Goal: Find specific page/section: Find specific page/section

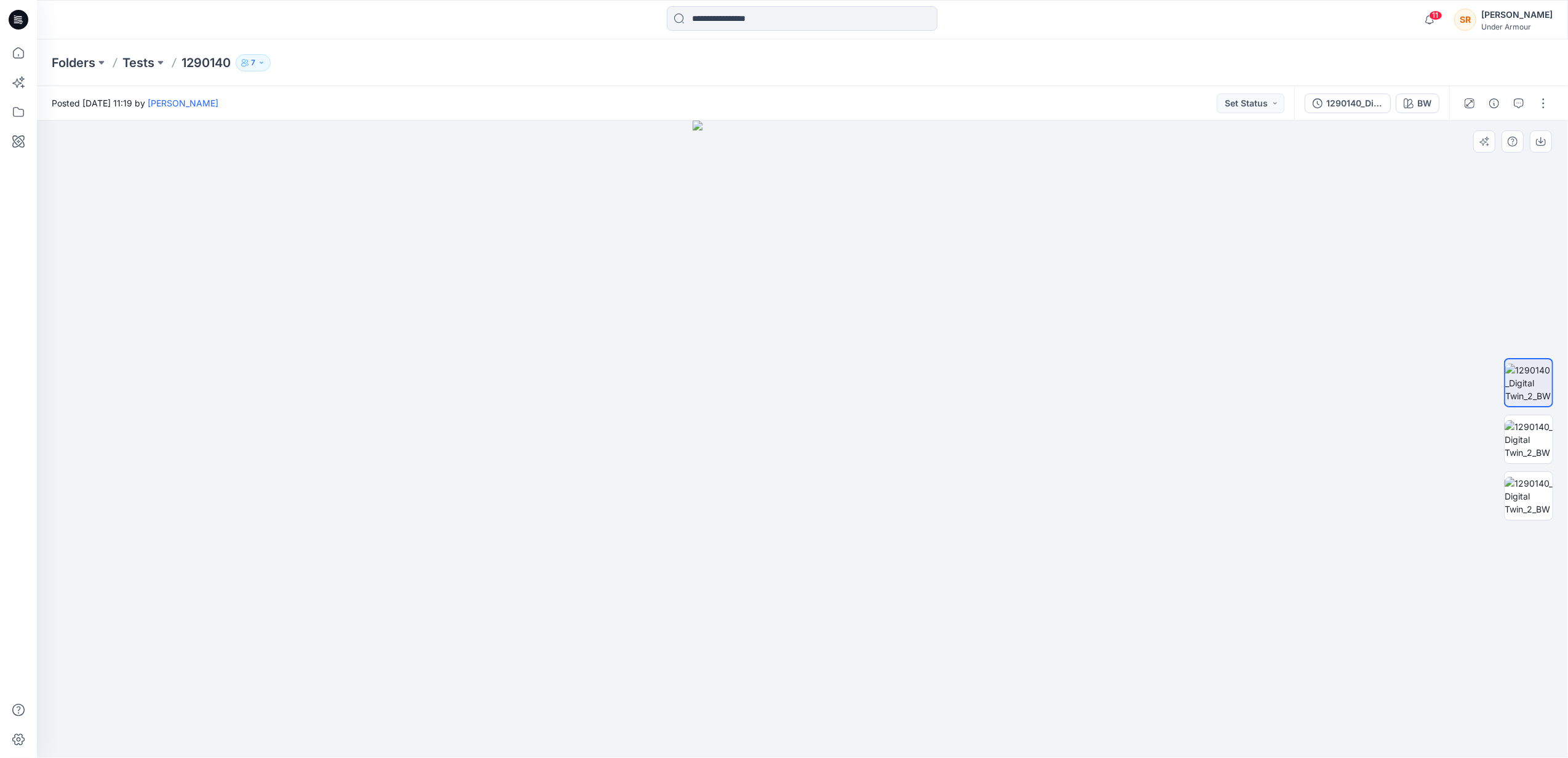
drag, startPoint x: 1002, startPoint y: 427, endPoint x: 827, endPoint y: 444, distance: 175.8
click at [824, 446] on div at bounding box center [802, 439] width 1531 height 637
drag, startPoint x: 865, startPoint y: 450, endPoint x: 788, endPoint y: 461, distance: 77.8
click at [788, 461] on img at bounding box center [802, 439] width 220 height 637
click at [185, 65] on p "1290140" at bounding box center [206, 63] width 49 height 17
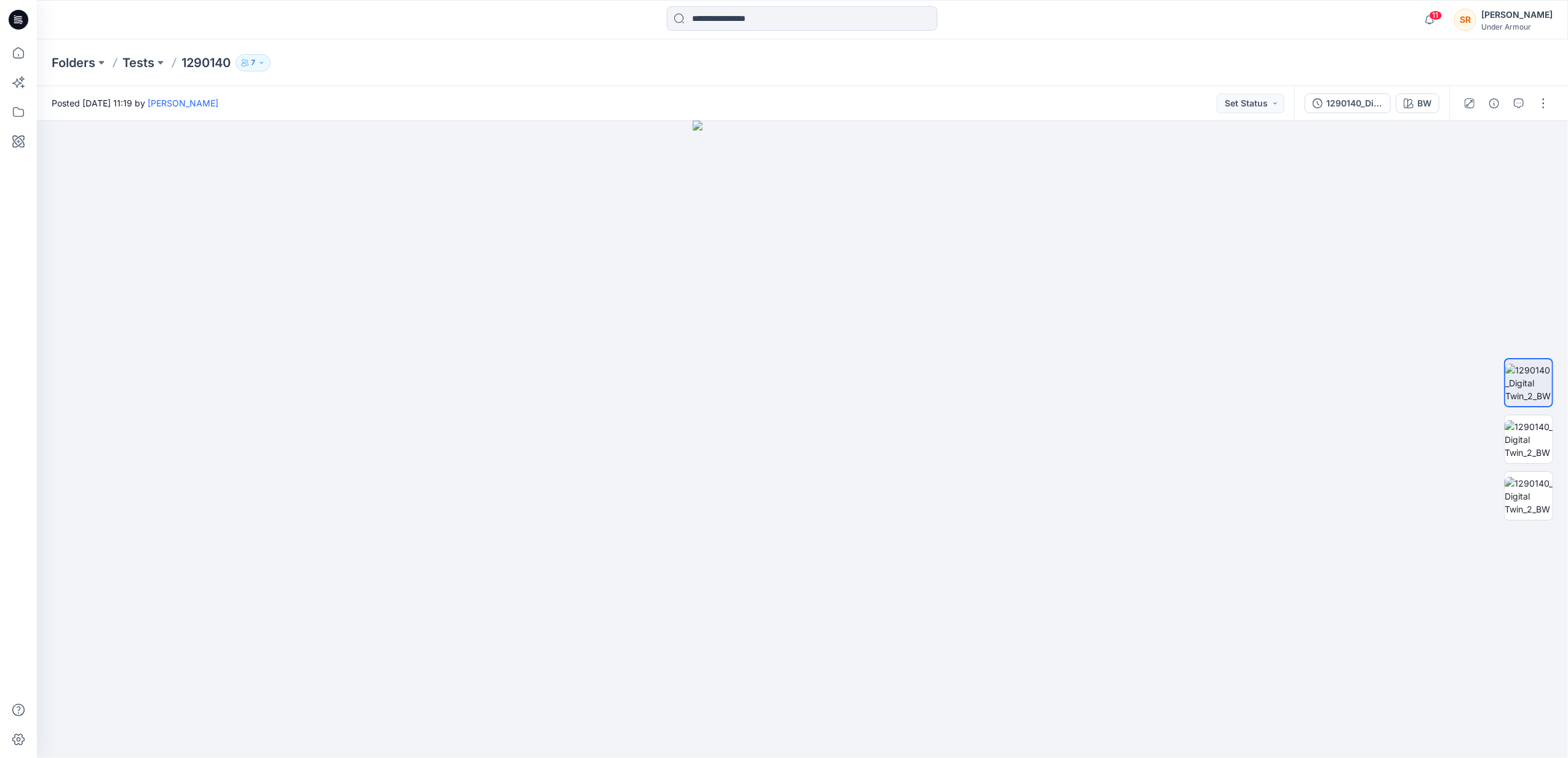
click at [197, 57] on p "1290140" at bounding box center [206, 63] width 49 height 17
click at [156, 62] on button at bounding box center [161, 63] width 12 height 17
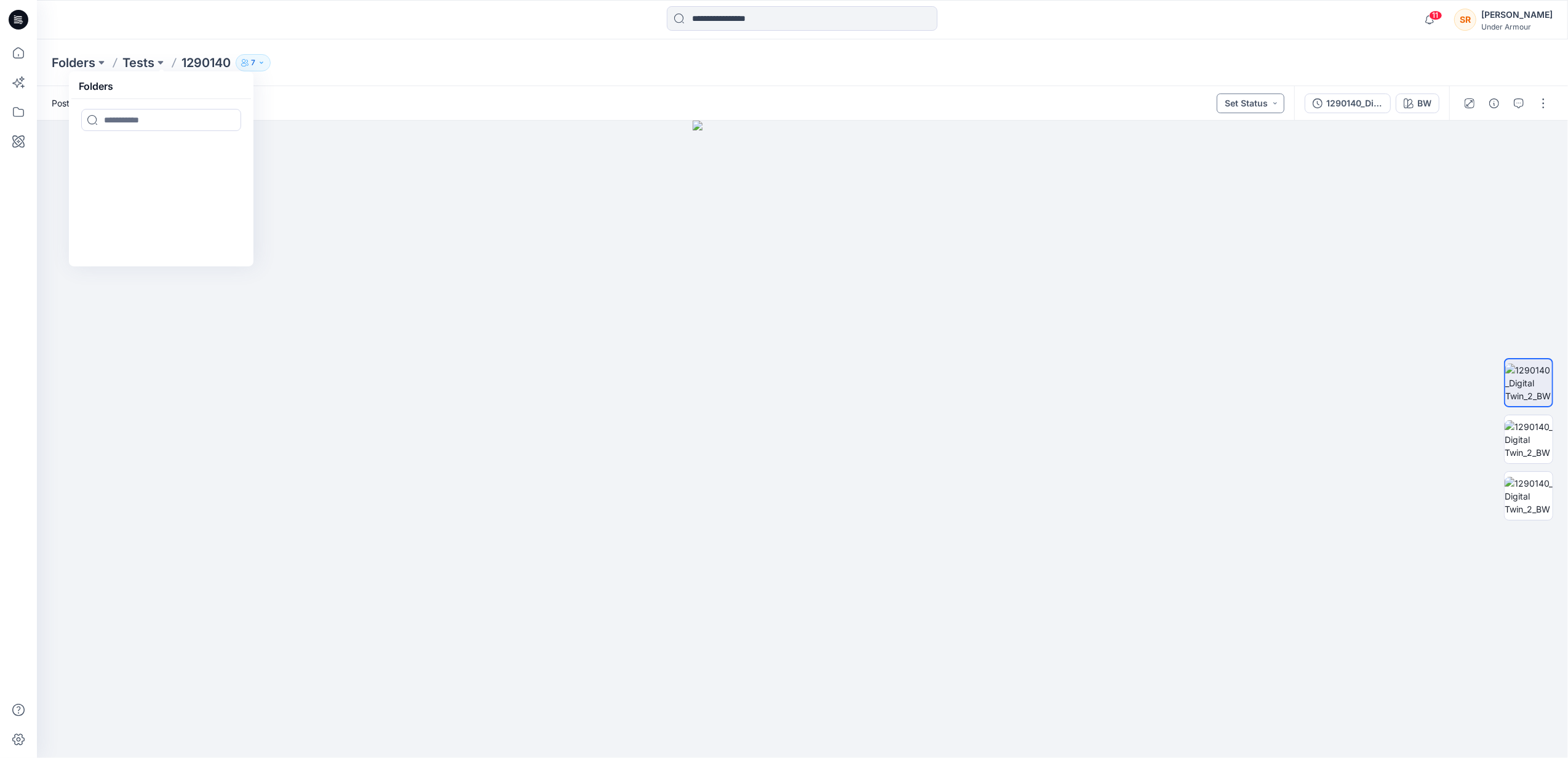
click at [1258, 101] on button "Set Status" at bounding box center [1251, 104] width 68 height 20
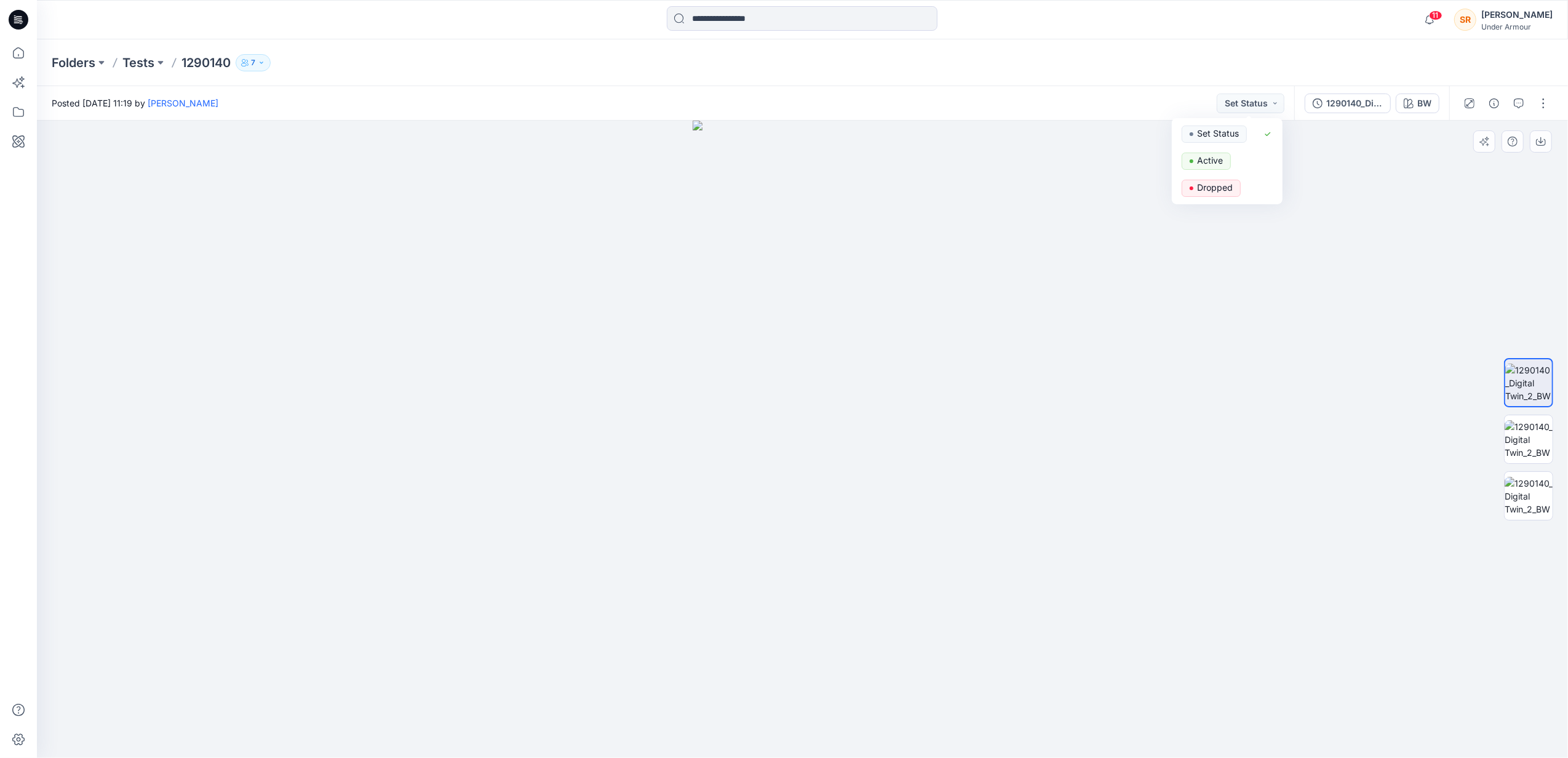
click at [1434, 313] on div at bounding box center [802, 439] width 1531 height 637
click at [1545, 453] on img at bounding box center [1529, 439] width 48 height 39
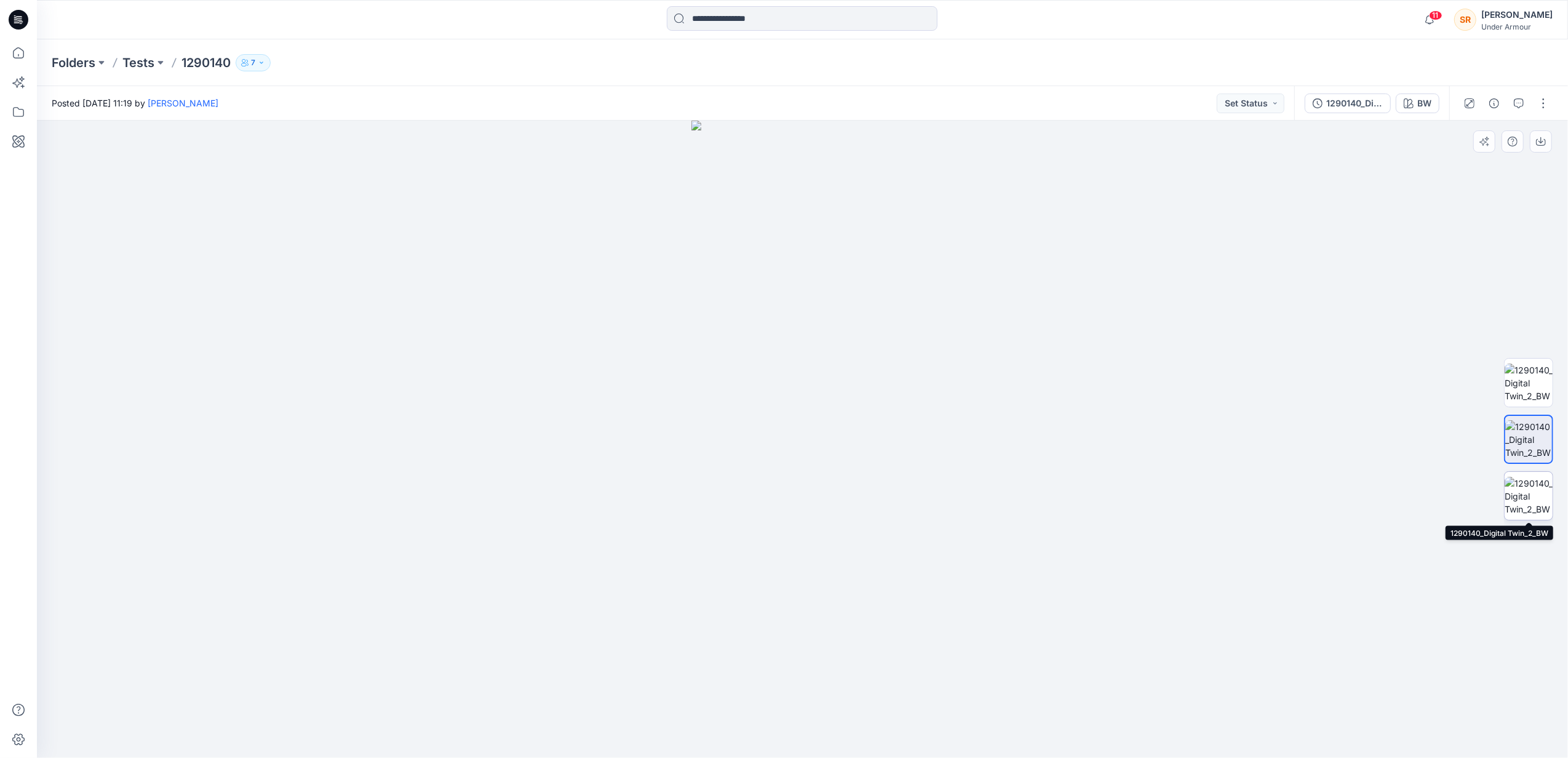
click at [1540, 484] on img at bounding box center [1529, 496] width 48 height 39
click at [161, 63] on button at bounding box center [161, 63] width 12 height 17
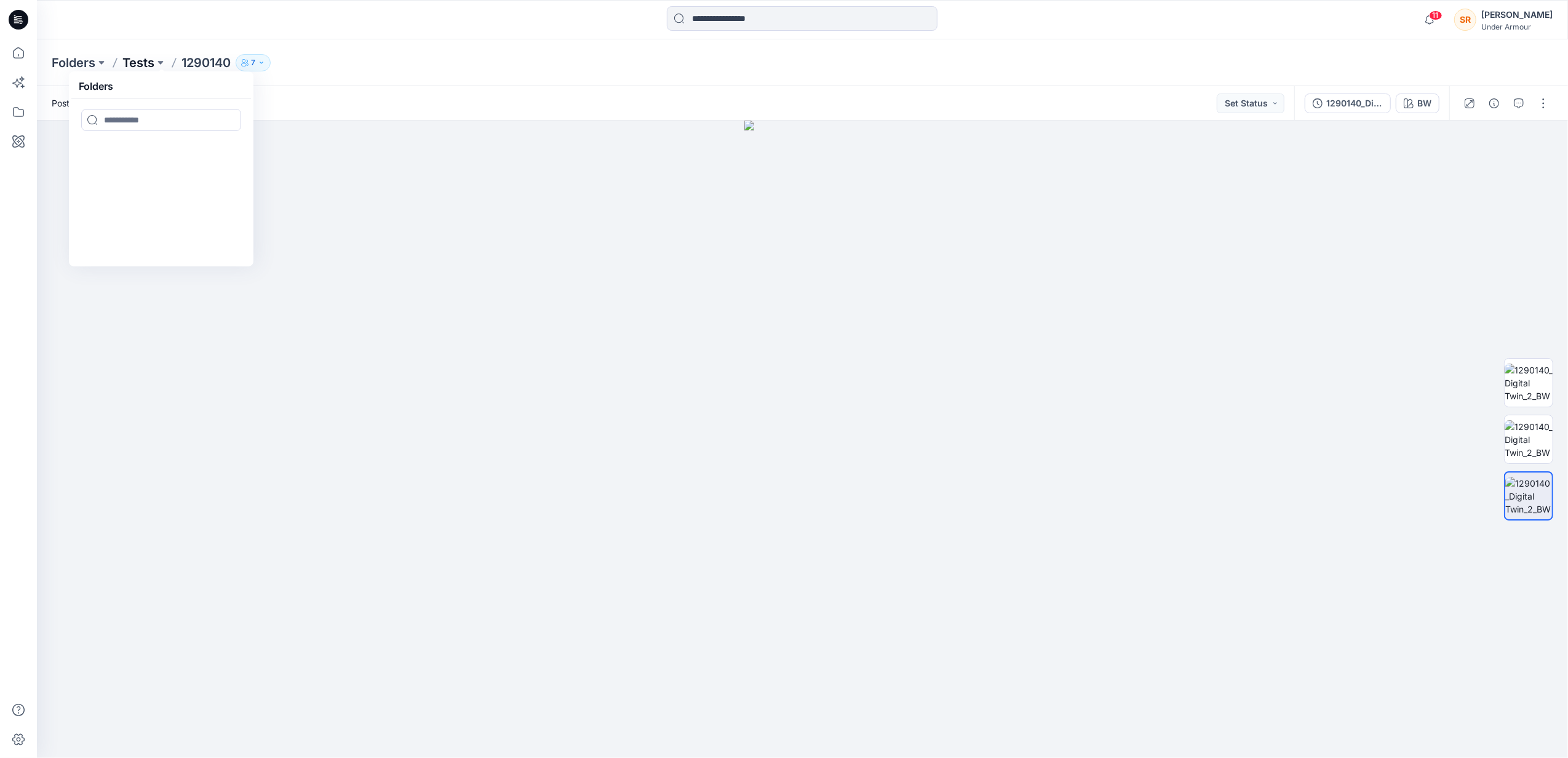
click at [141, 57] on p "Tests" at bounding box center [139, 63] width 32 height 17
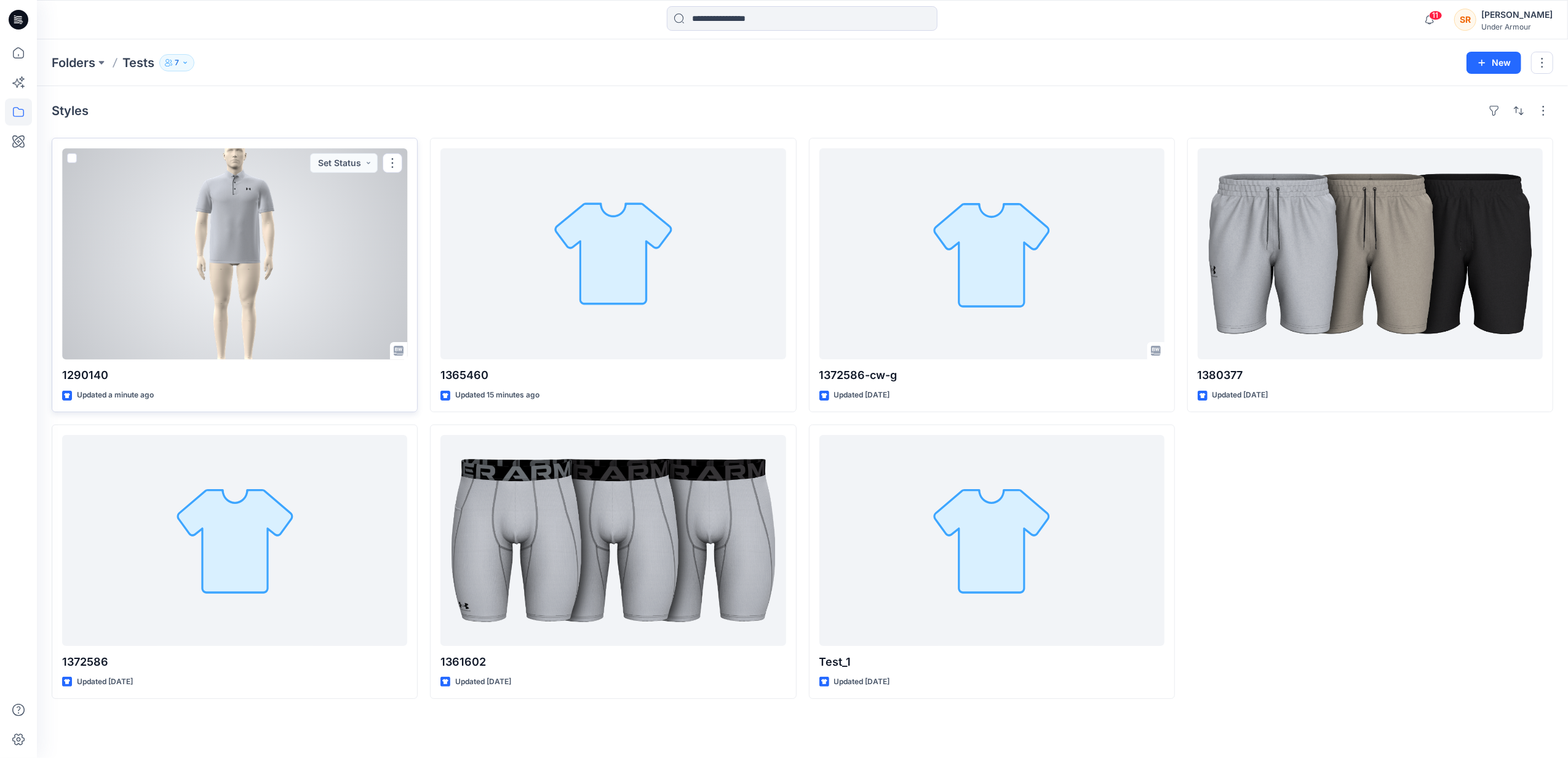
click at [275, 301] on div at bounding box center [235, 254] width 345 height 211
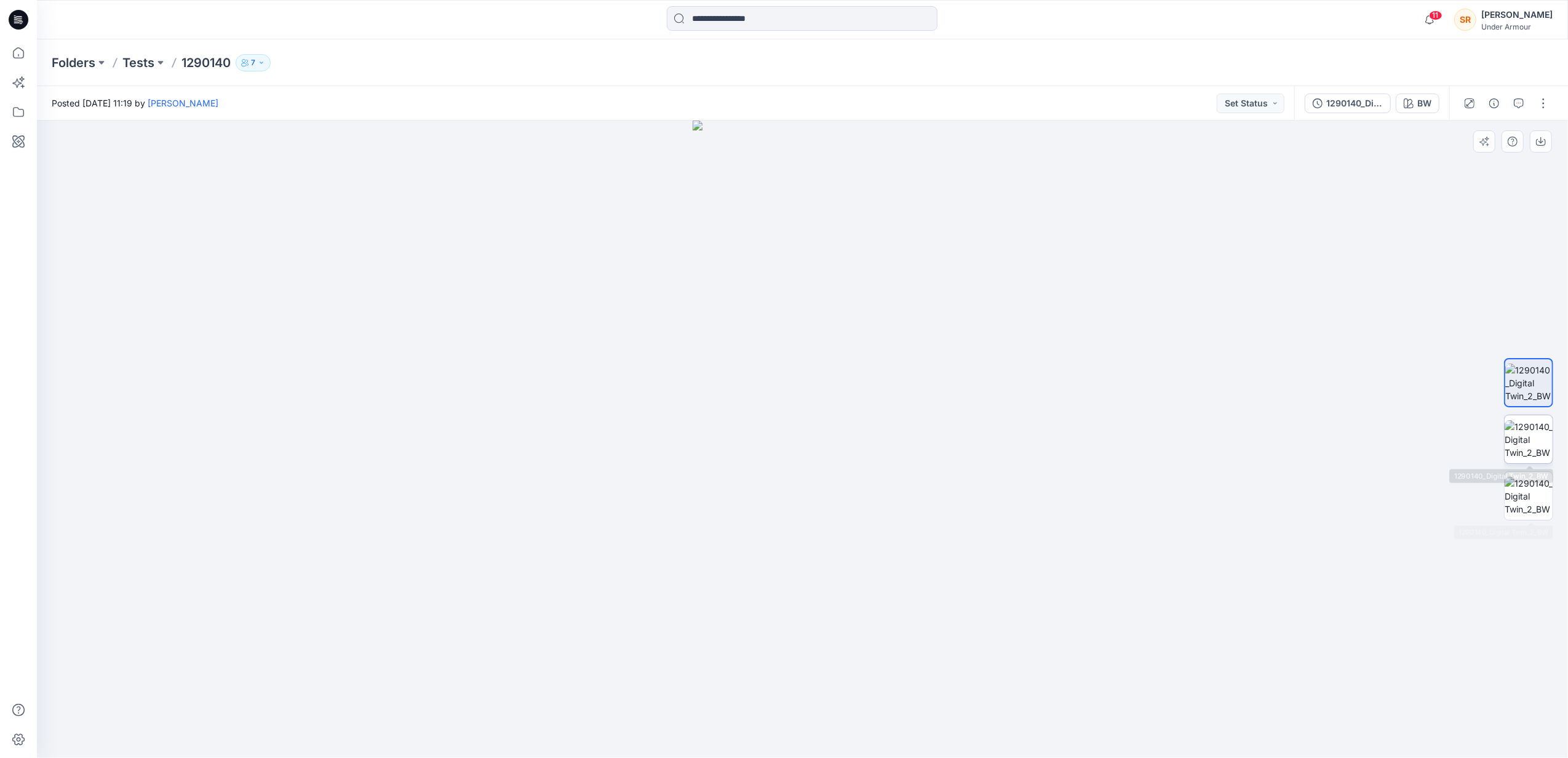
click at [1536, 448] on img at bounding box center [1529, 439] width 48 height 39
click at [1536, 491] on img at bounding box center [1529, 496] width 48 height 39
click at [1533, 380] on img at bounding box center [1529, 383] width 48 height 39
drag, startPoint x: 1535, startPoint y: 446, endPoint x: 1536, endPoint y: 481, distance: 35.0
click at [1535, 446] on img at bounding box center [1529, 439] width 48 height 39
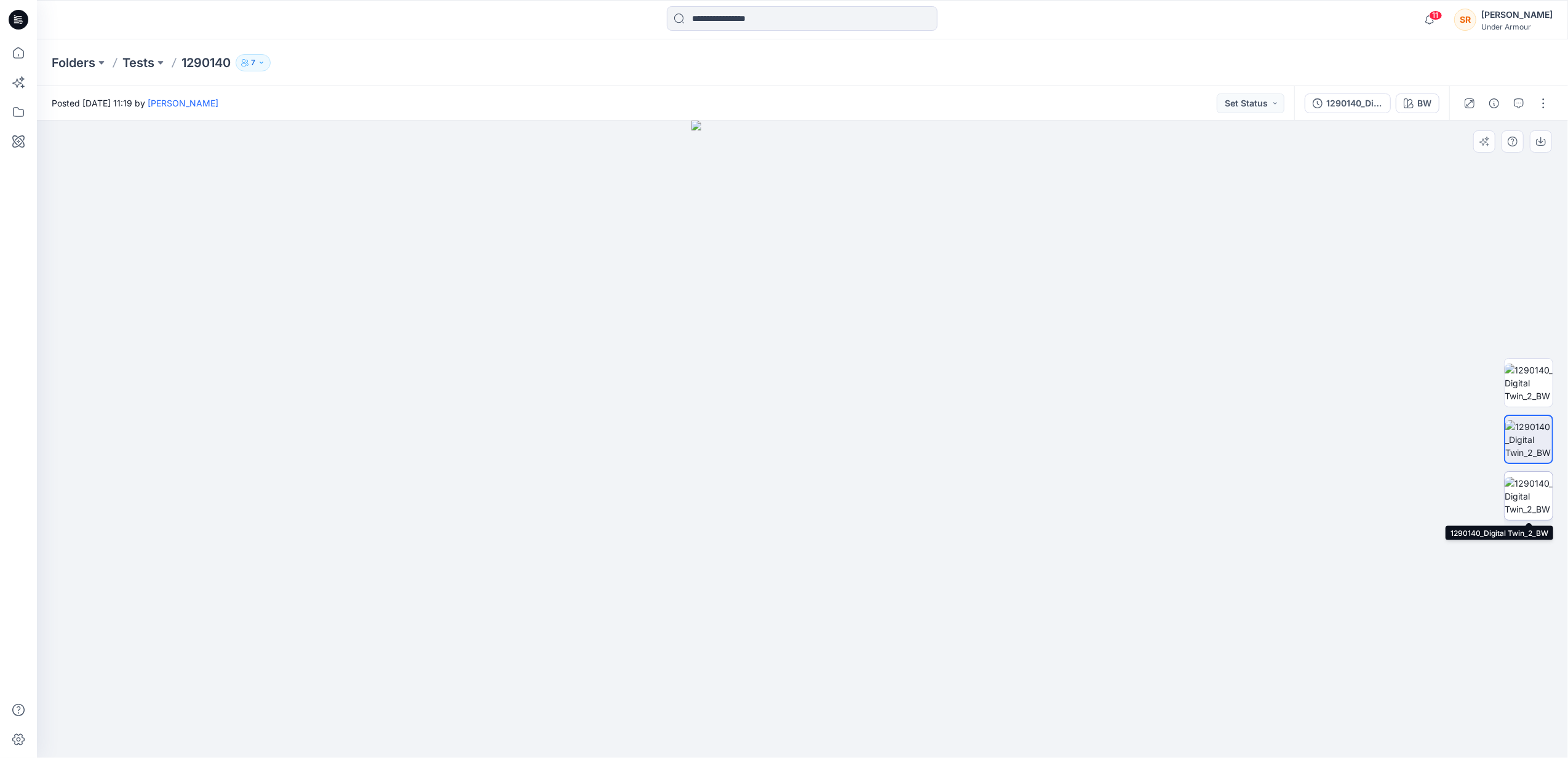
click at [1536, 481] on img at bounding box center [1529, 496] width 48 height 39
click at [189, 65] on p "1290140" at bounding box center [206, 63] width 49 height 17
click at [158, 63] on button at bounding box center [161, 63] width 12 height 17
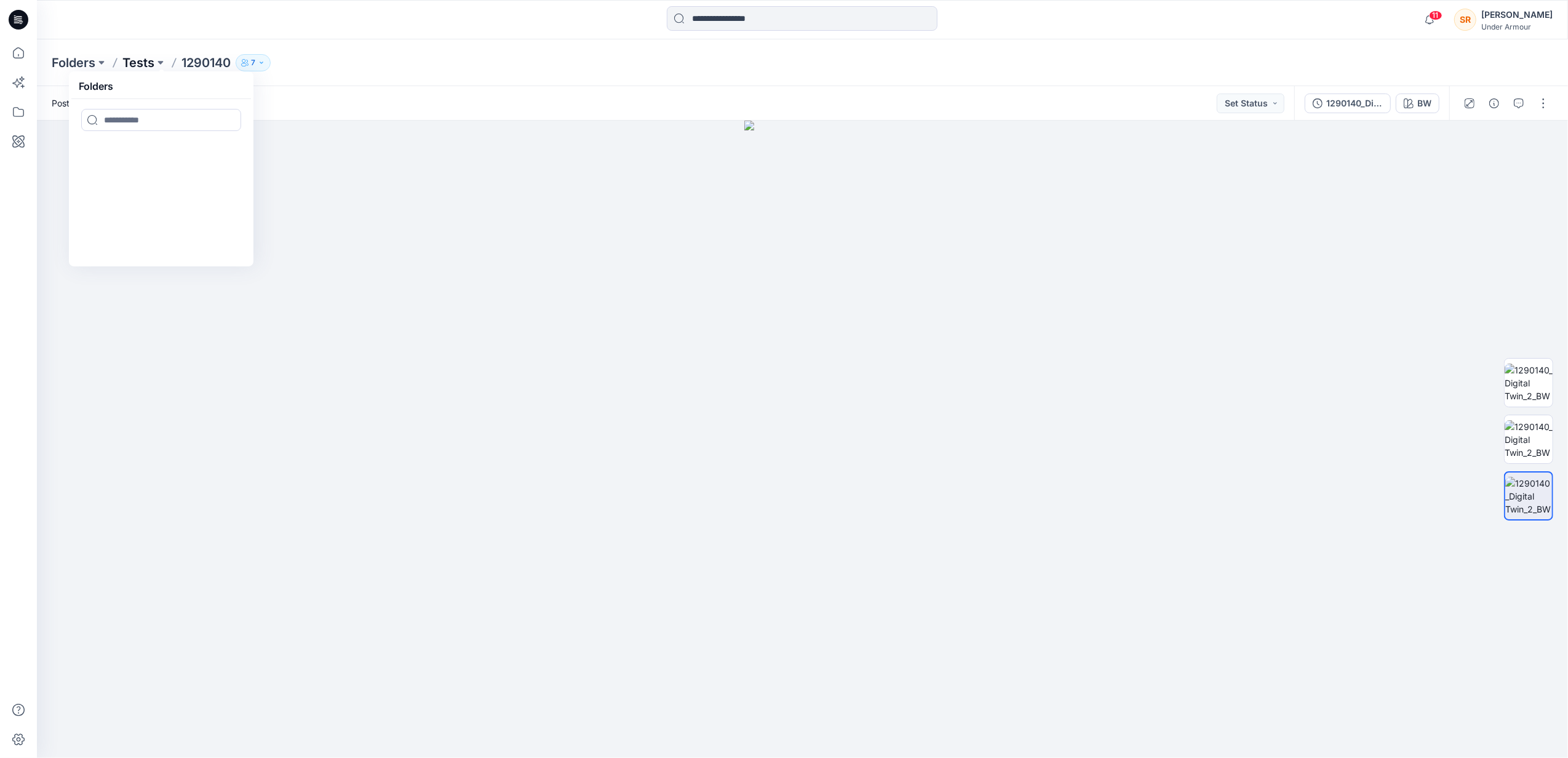
click at [142, 59] on p "Tests" at bounding box center [139, 63] width 32 height 17
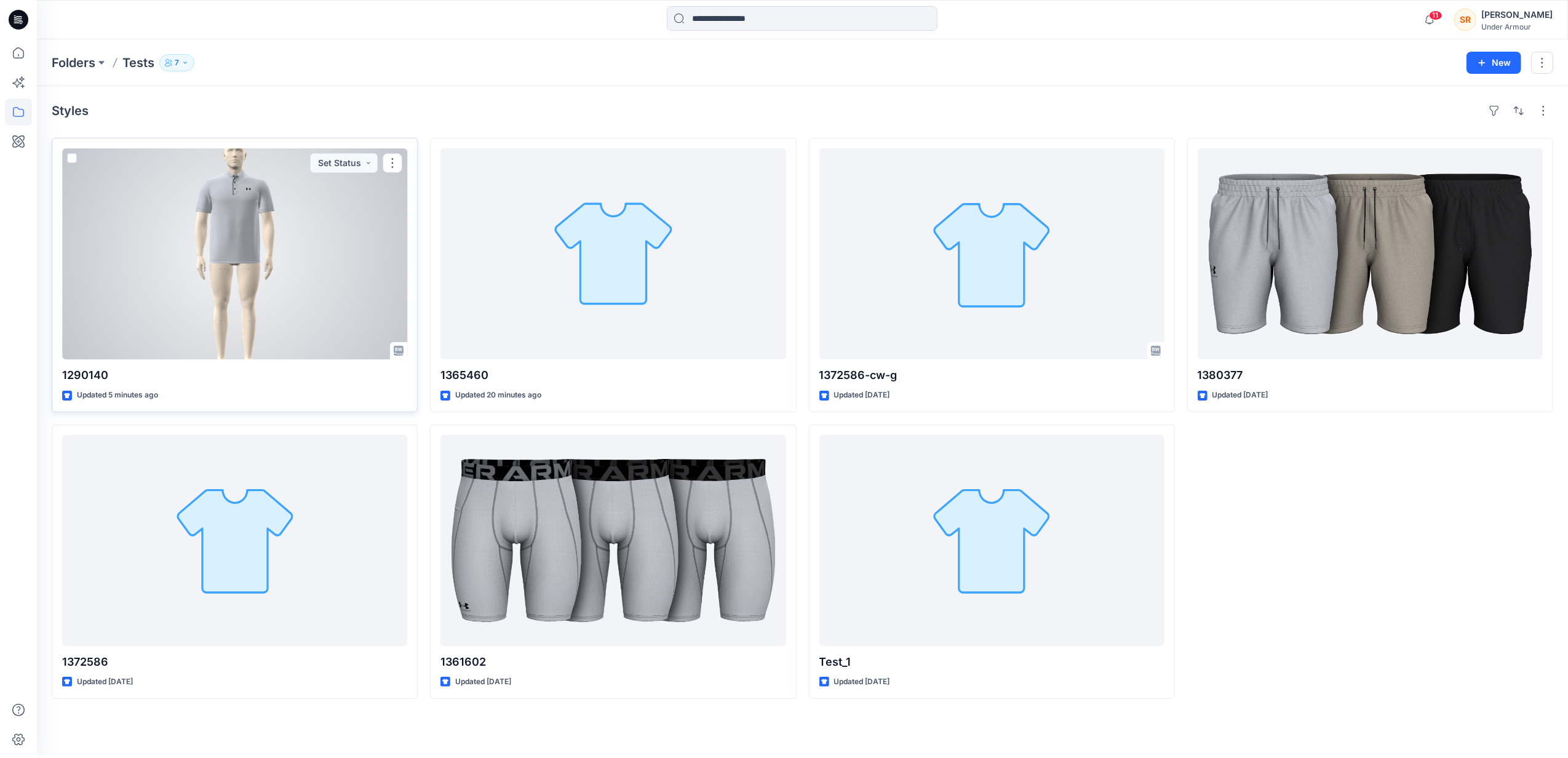
click at [269, 282] on div at bounding box center [235, 254] width 345 height 211
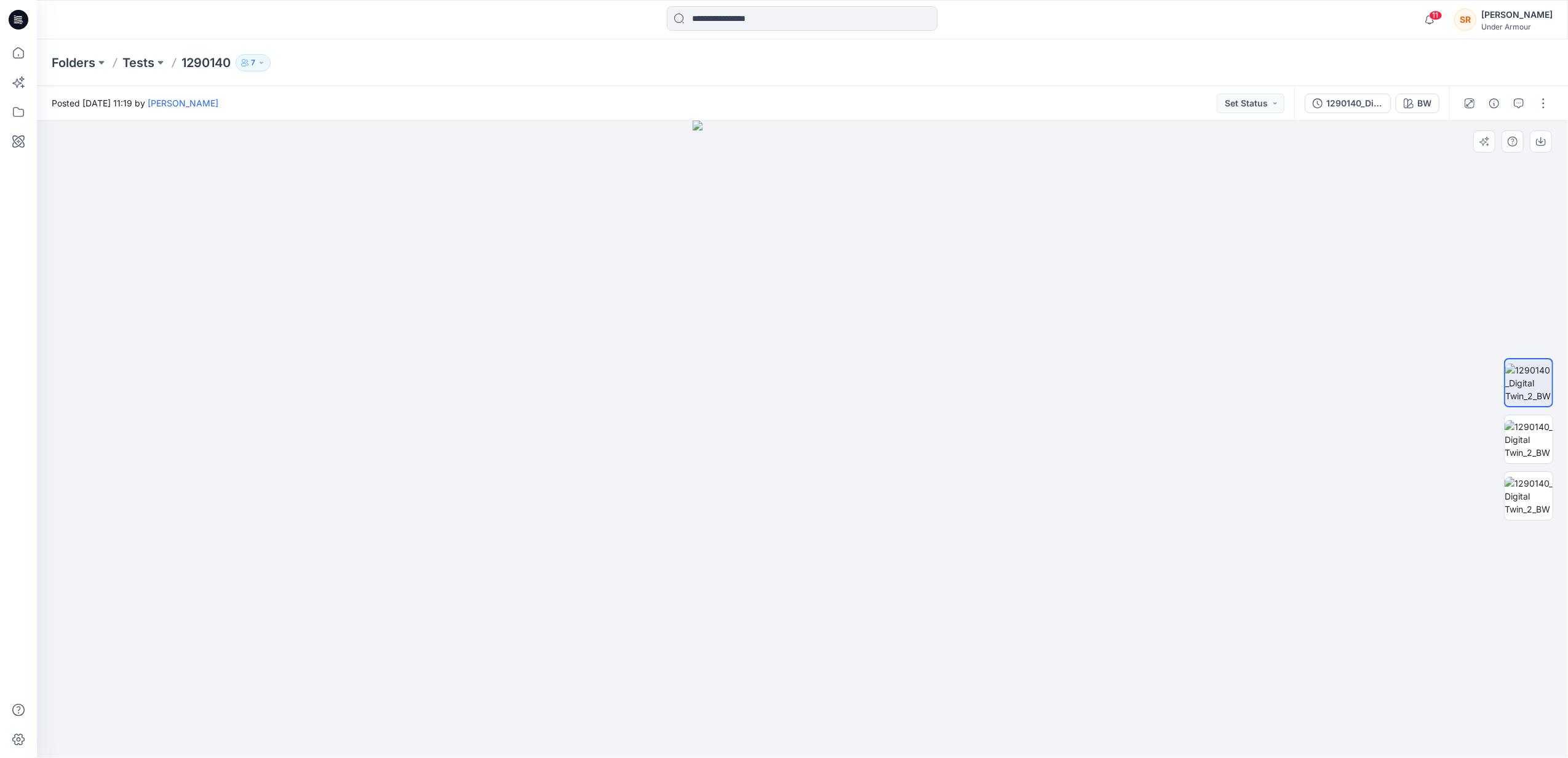
drag, startPoint x: 916, startPoint y: 362, endPoint x: 731, endPoint y: 395, distance: 187.9
click at [712, 396] on div at bounding box center [802, 439] width 1531 height 637
drag, startPoint x: 832, startPoint y: 385, endPoint x: 644, endPoint y: 390, distance: 188.1
click at [646, 390] on div at bounding box center [802, 439] width 1531 height 637
click at [1536, 437] on img at bounding box center [1529, 439] width 48 height 39
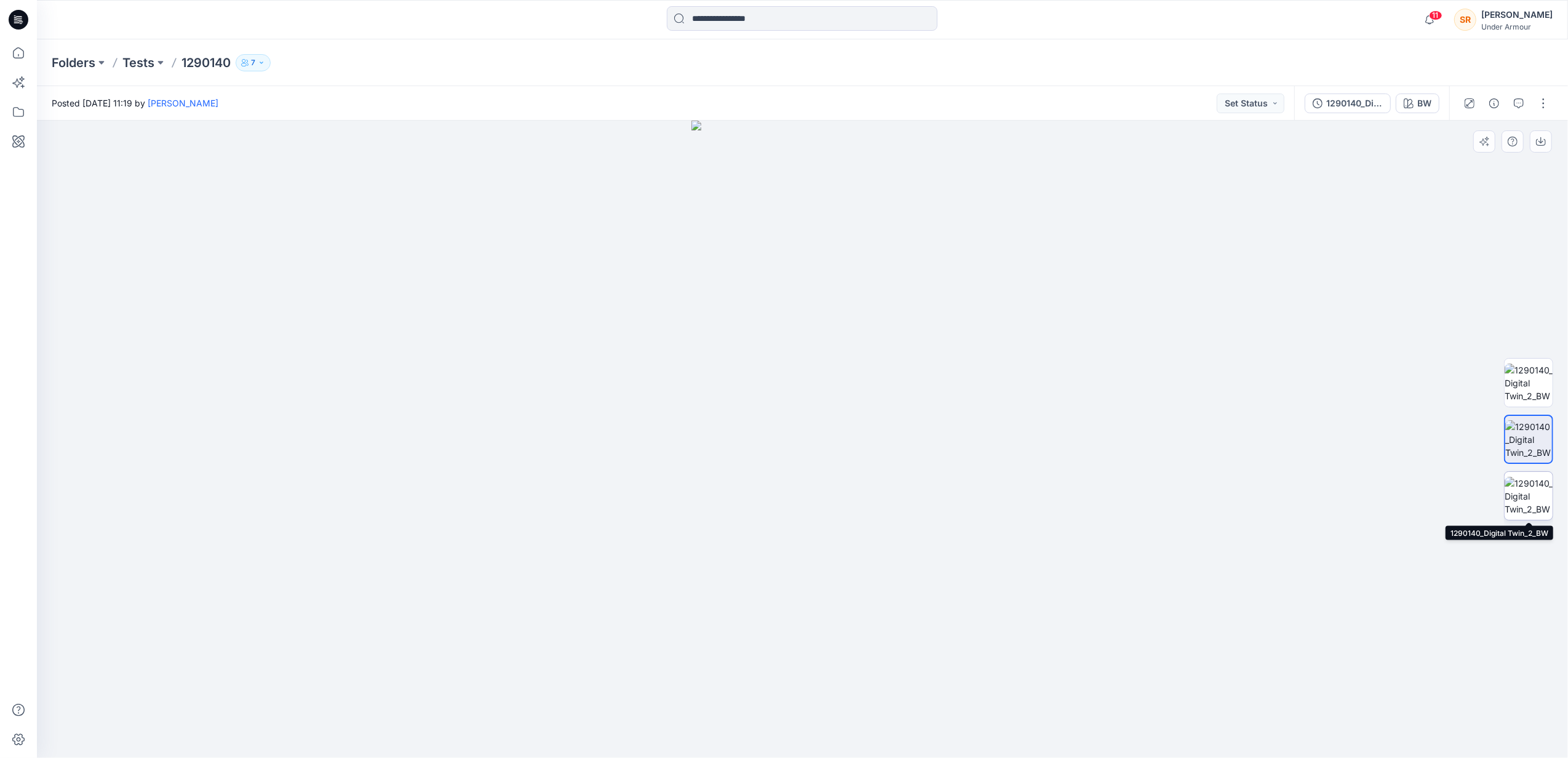
click at [1538, 485] on img at bounding box center [1529, 496] width 48 height 39
click at [144, 58] on p "Tests" at bounding box center [139, 63] width 32 height 17
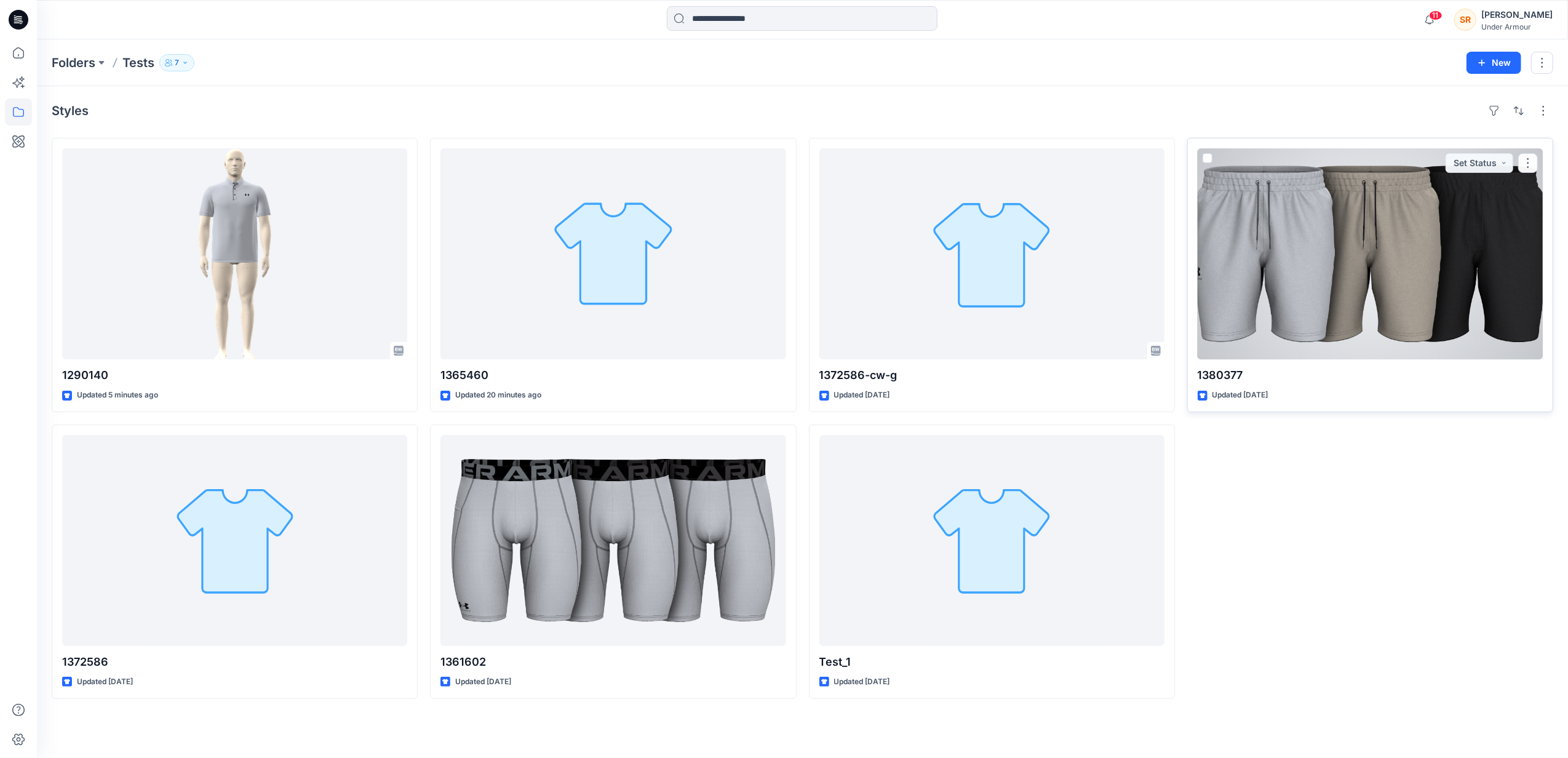
click at [1304, 258] on div at bounding box center [1370, 254] width 345 height 211
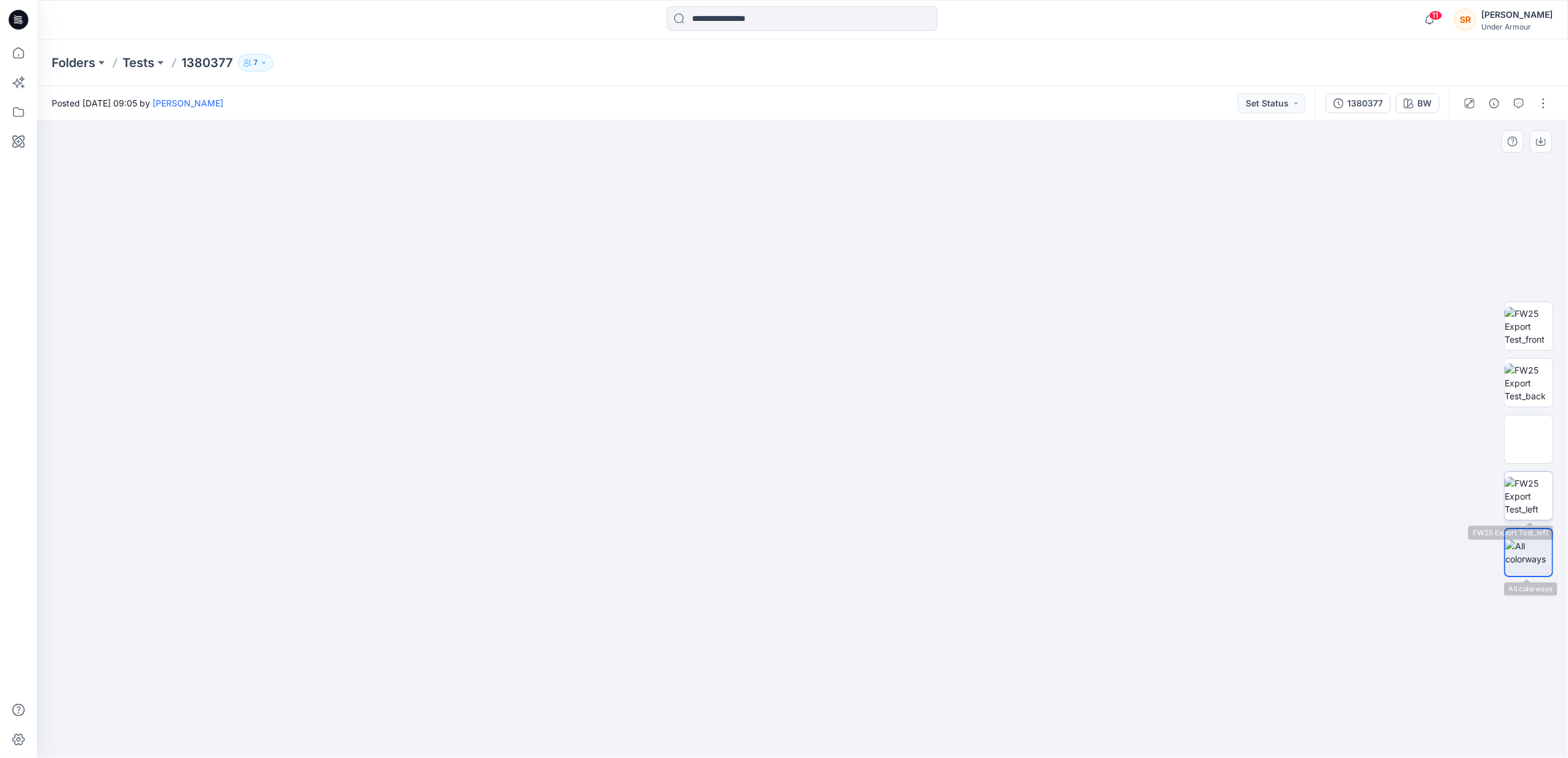
click at [1534, 502] on img at bounding box center [1529, 496] width 48 height 39
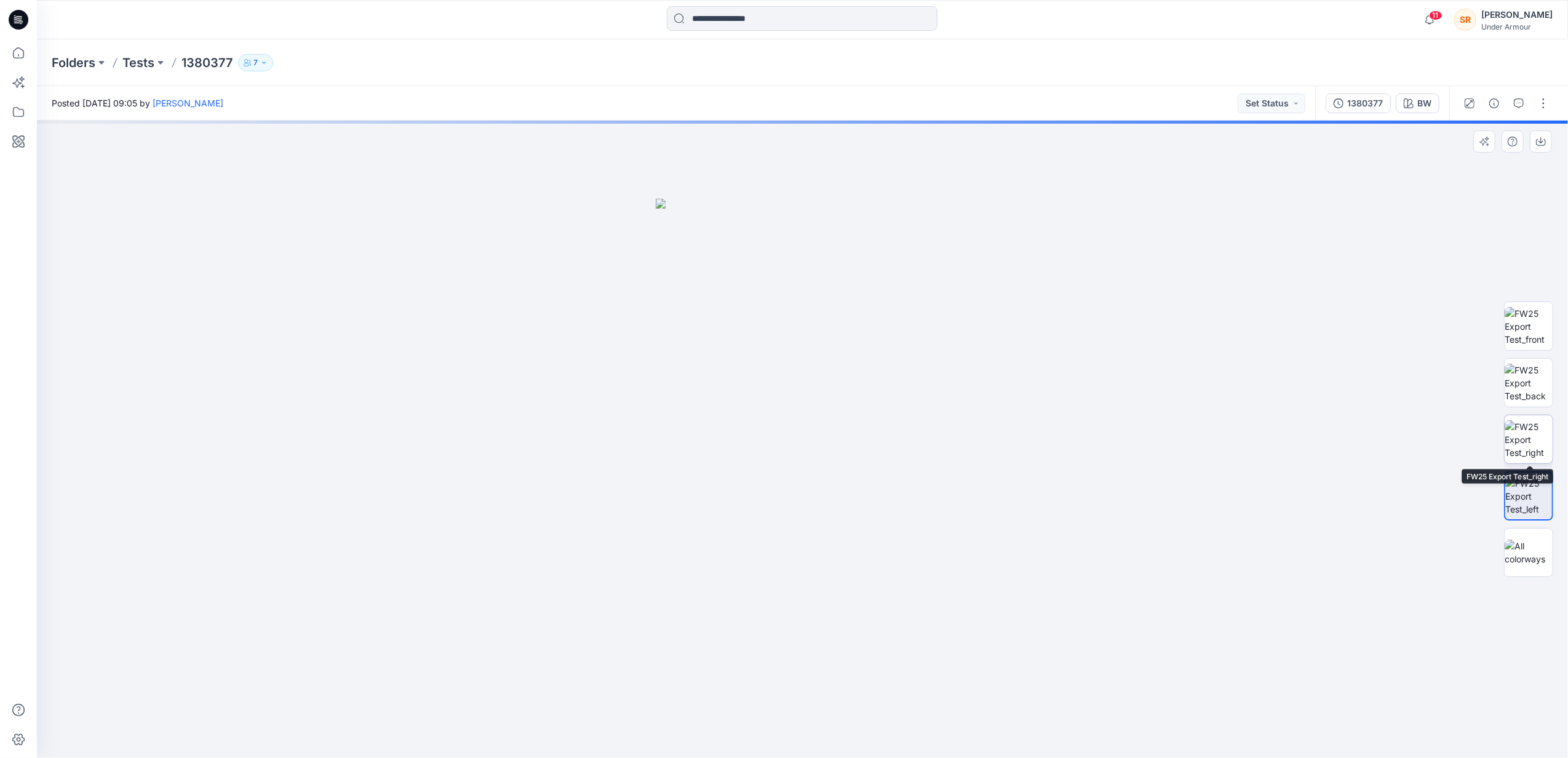
click at [1530, 446] on img at bounding box center [1529, 439] width 48 height 39
click at [1526, 389] on img at bounding box center [1529, 383] width 48 height 39
click at [1533, 332] on img at bounding box center [1529, 326] width 48 height 39
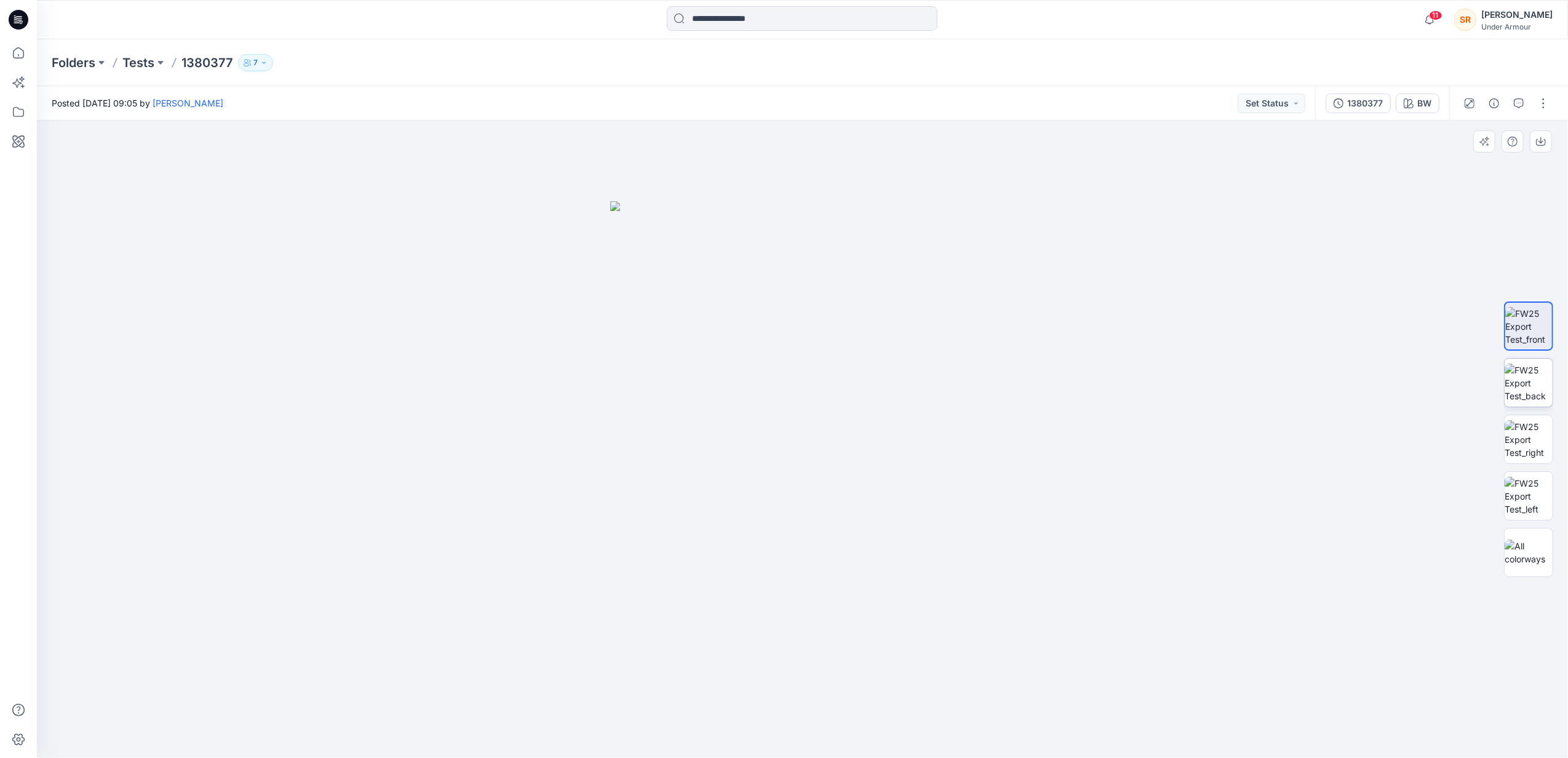
click at [1522, 385] on img at bounding box center [1529, 383] width 48 height 39
click at [1521, 426] on img at bounding box center [1529, 439] width 48 height 39
click at [1529, 491] on img at bounding box center [1529, 496] width 48 height 39
drag, startPoint x: 1528, startPoint y: 543, endPoint x: 1532, endPoint y: 549, distance: 7.2
click at [1527, 543] on img at bounding box center [1529, 553] width 48 height 26
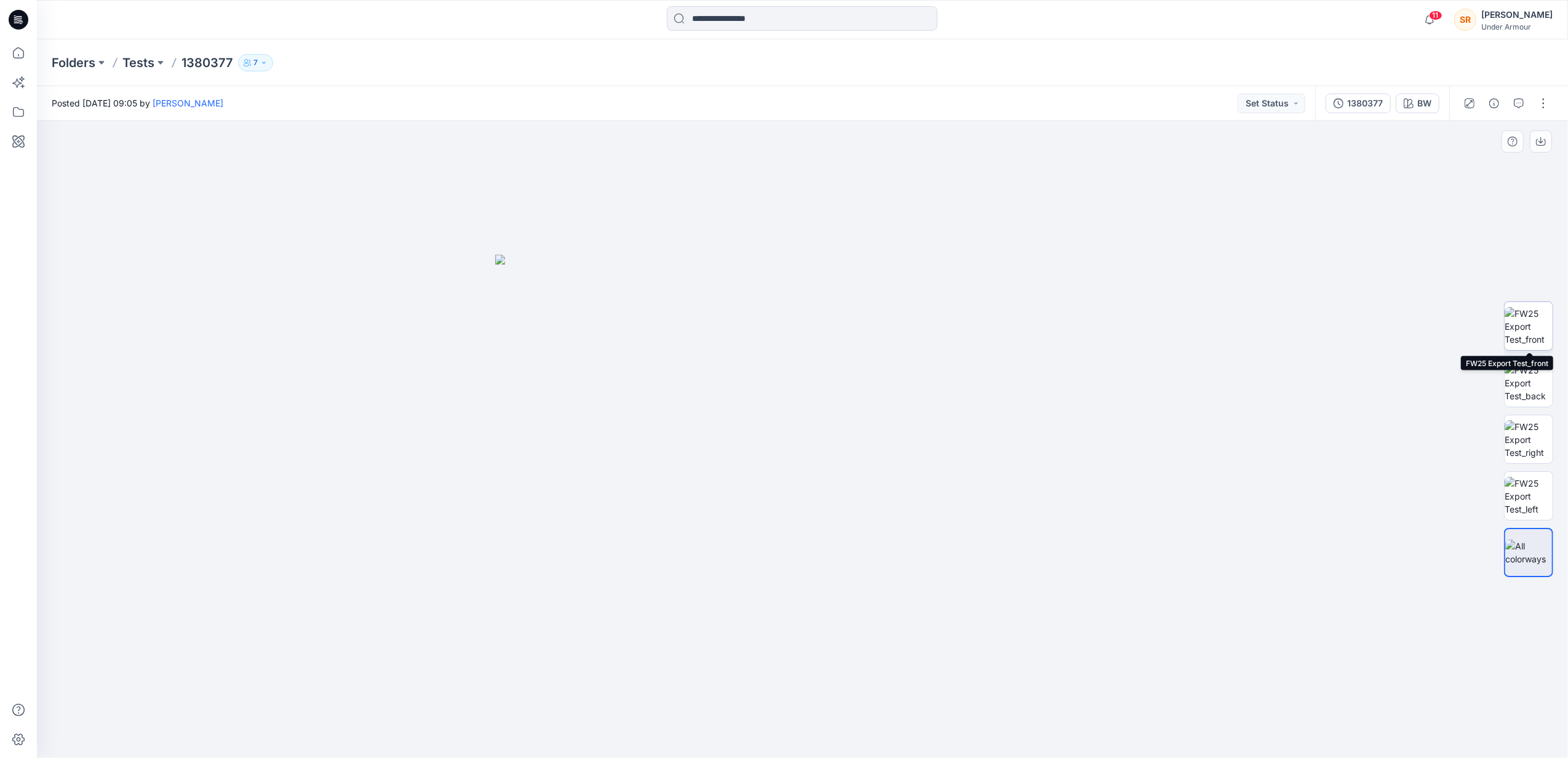
click at [1535, 311] on img at bounding box center [1529, 326] width 48 height 39
click at [1536, 375] on img at bounding box center [1529, 383] width 48 height 39
click at [1532, 432] on img at bounding box center [1529, 439] width 48 height 39
click at [148, 67] on p "Tests" at bounding box center [139, 63] width 32 height 17
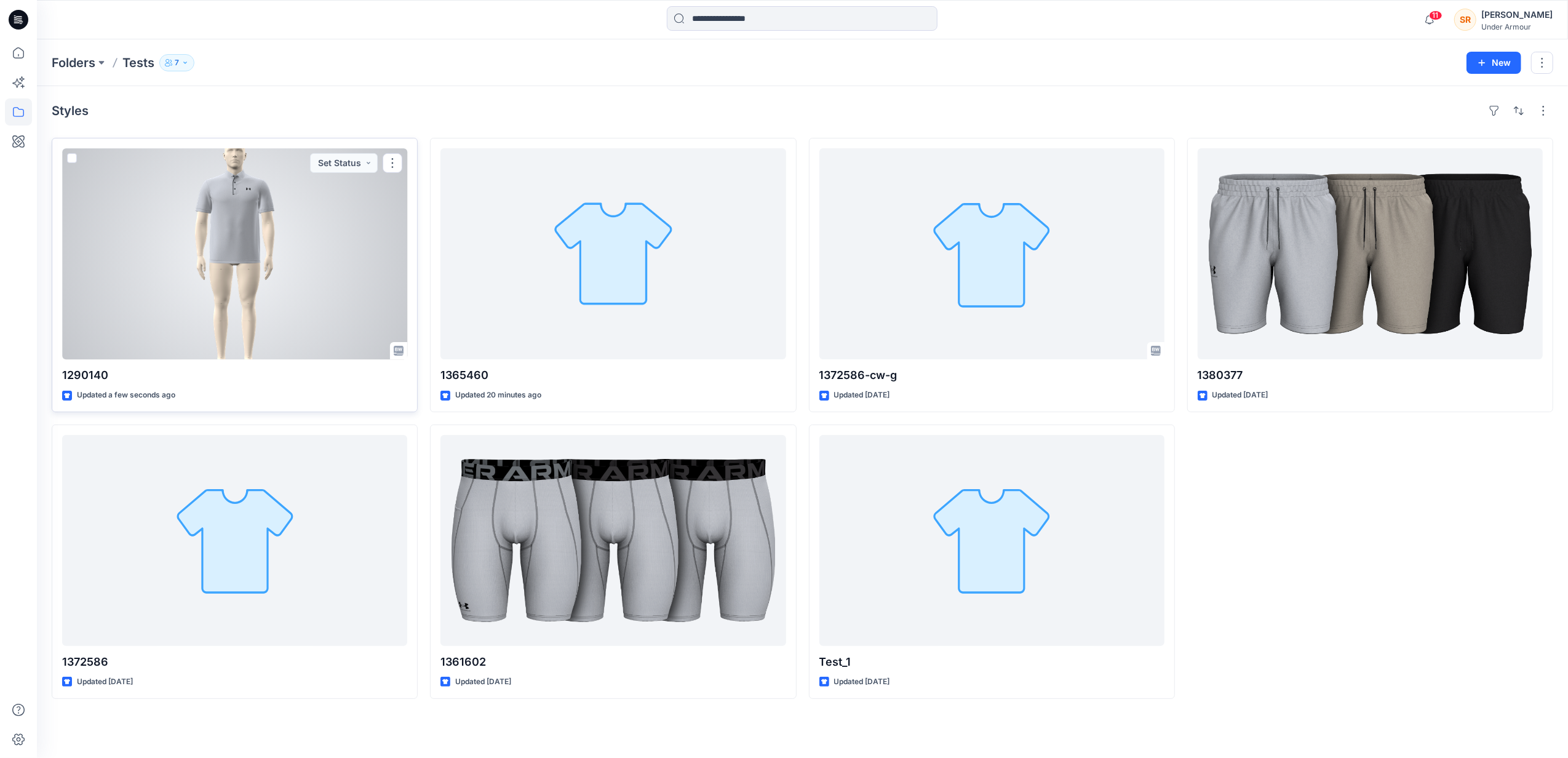
click at [379, 299] on div at bounding box center [235, 254] width 345 height 211
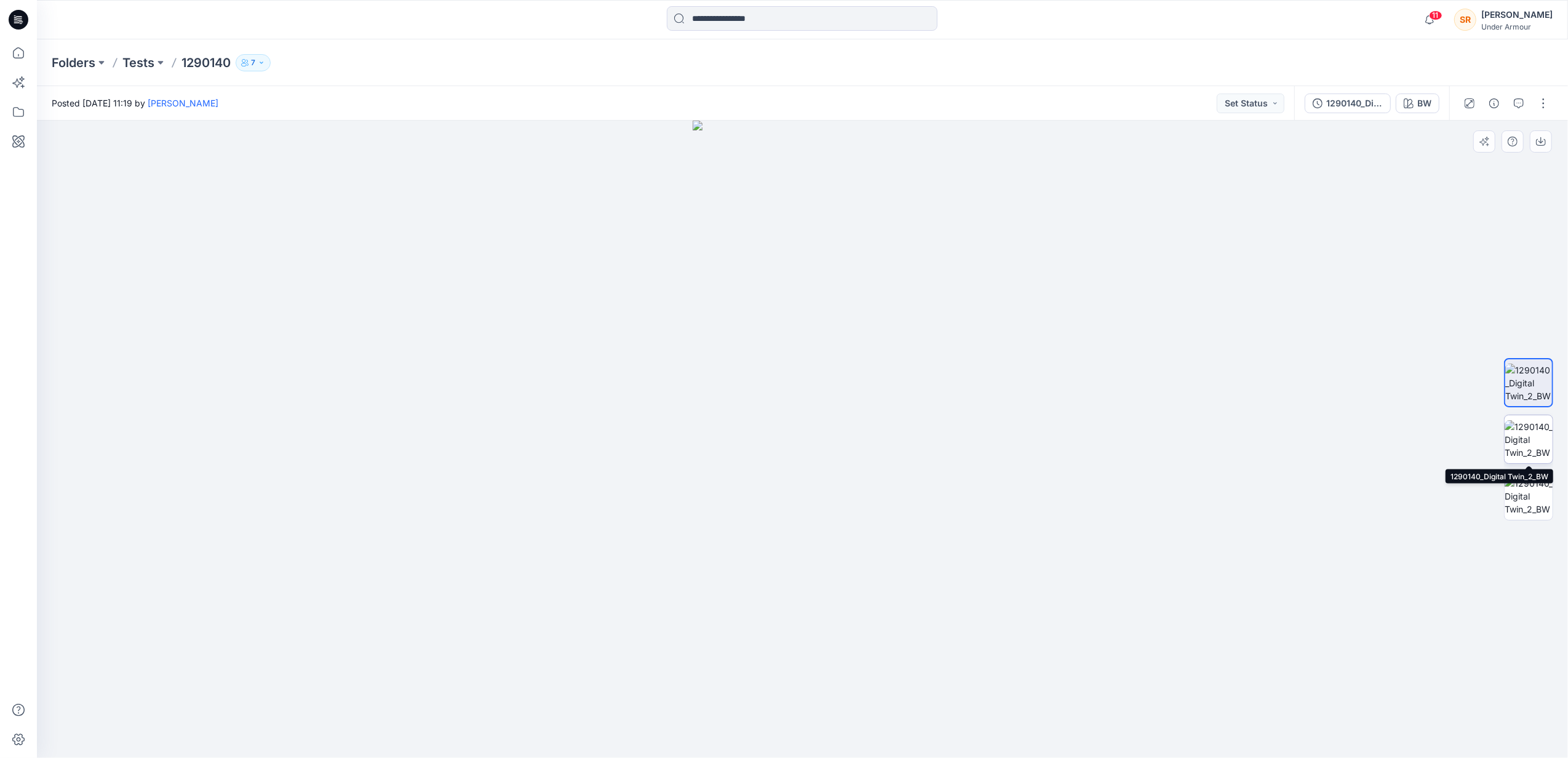
click at [1534, 448] on img at bounding box center [1529, 439] width 48 height 39
click at [1530, 495] on img at bounding box center [1529, 496] width 48 height 39
drag, startPoint x: 134, startPoint y: 516, endPoint x: 598, endPoint y: 535, distance: 464.4
click at [134, 517] on div at bounding box center [802, 439] width 1531 height 637
drag, startPoint x: 821, startPoint y: 539, endPoint x: 989, endPoint y: 505, distance: 171.4
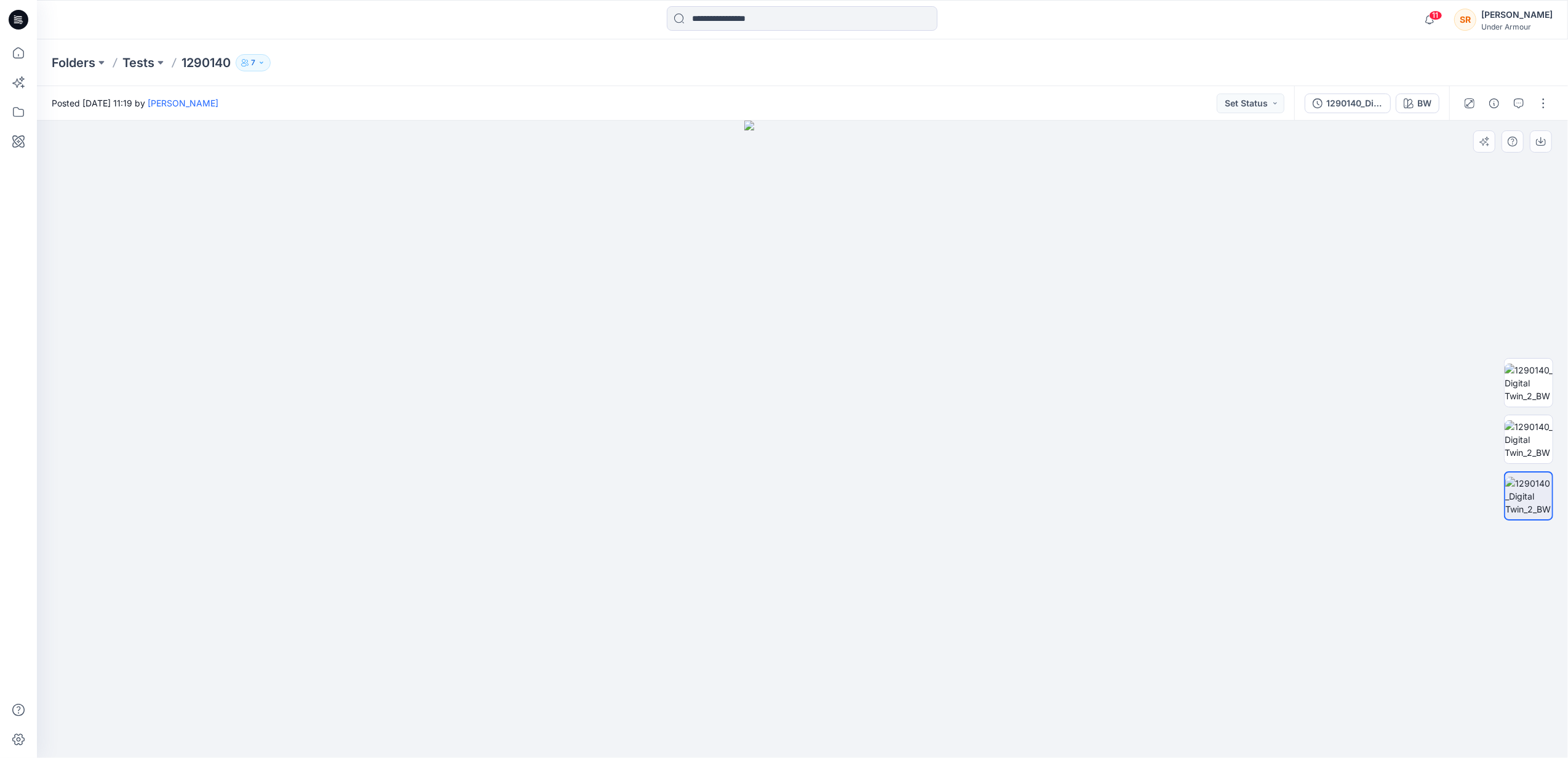
click at [1014, 517] on div at bounding box center [802, 439] width 1531 height 637
drag, startPoint x: 766, startPoint y: 399, endPoint x: 994, endPoint y: 402, distance: 228.0
click at [994, 402] on div at bounding box center [802, 439] width 1531 height 637
drag, startPoint x: 781, startPoint y: 406, endPoint x: 1044, endPoint y: 446, distance: 266.0
click at [1044, 446] on div at bounding box center [802, 439] width 1531 height 637
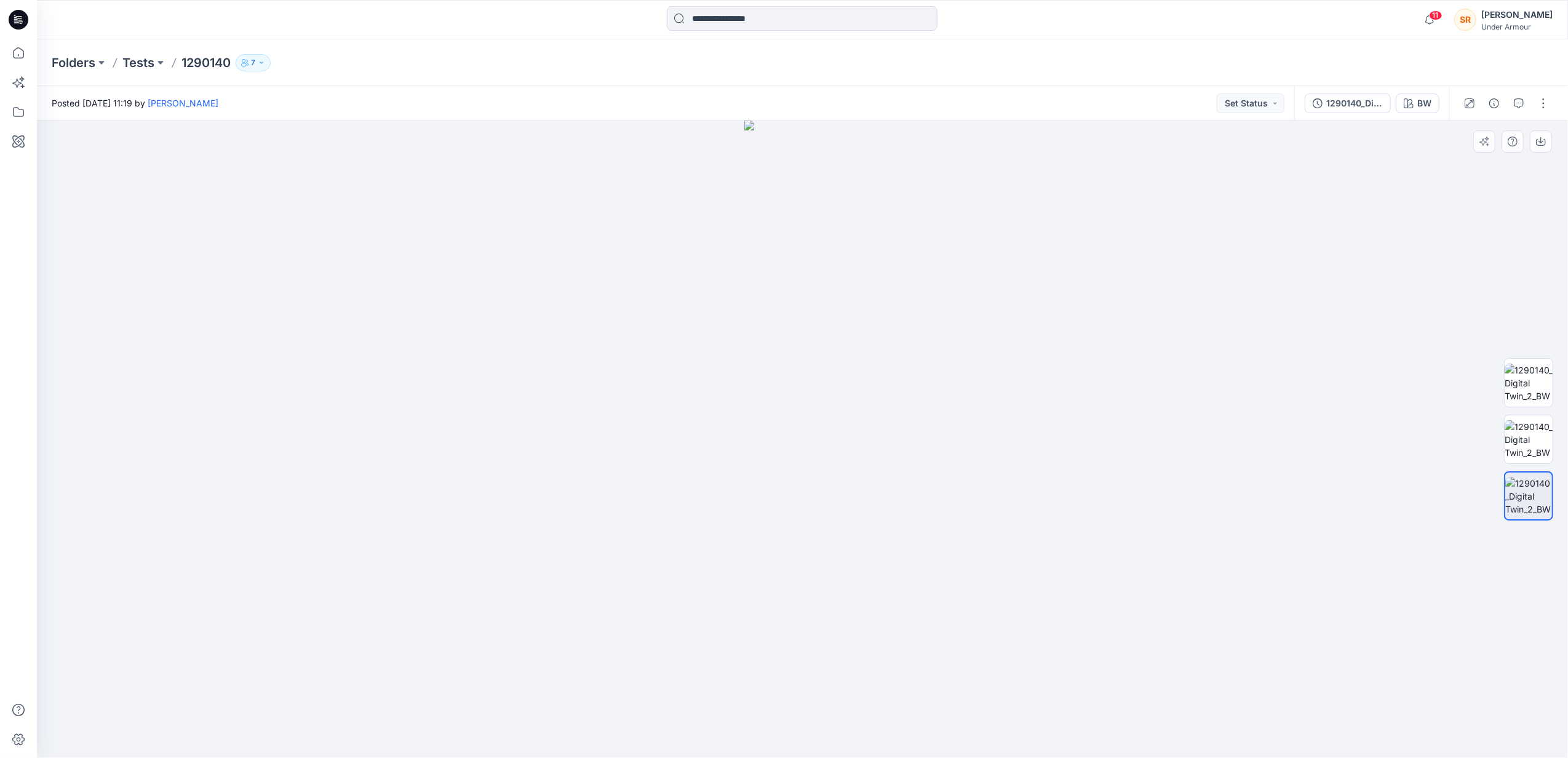
drag, startPoint x: 819, startPoint y: 411, endPoint x: 1025, endPoint y: 397, distance: 206.5
click at [1025, 397] on div at bounding box center [802, 439] width 1531 height 637
click at [1531, 434] on img at bounding box center [1529, 439] width 48 height 39
click at [1403, 571] on div at bounding box center [802, 439] width 1531 height 637
drag, startPoint x: 880, startPoint y: 547, endPoint x: 783, endPoint y: 560, distance: 97.9
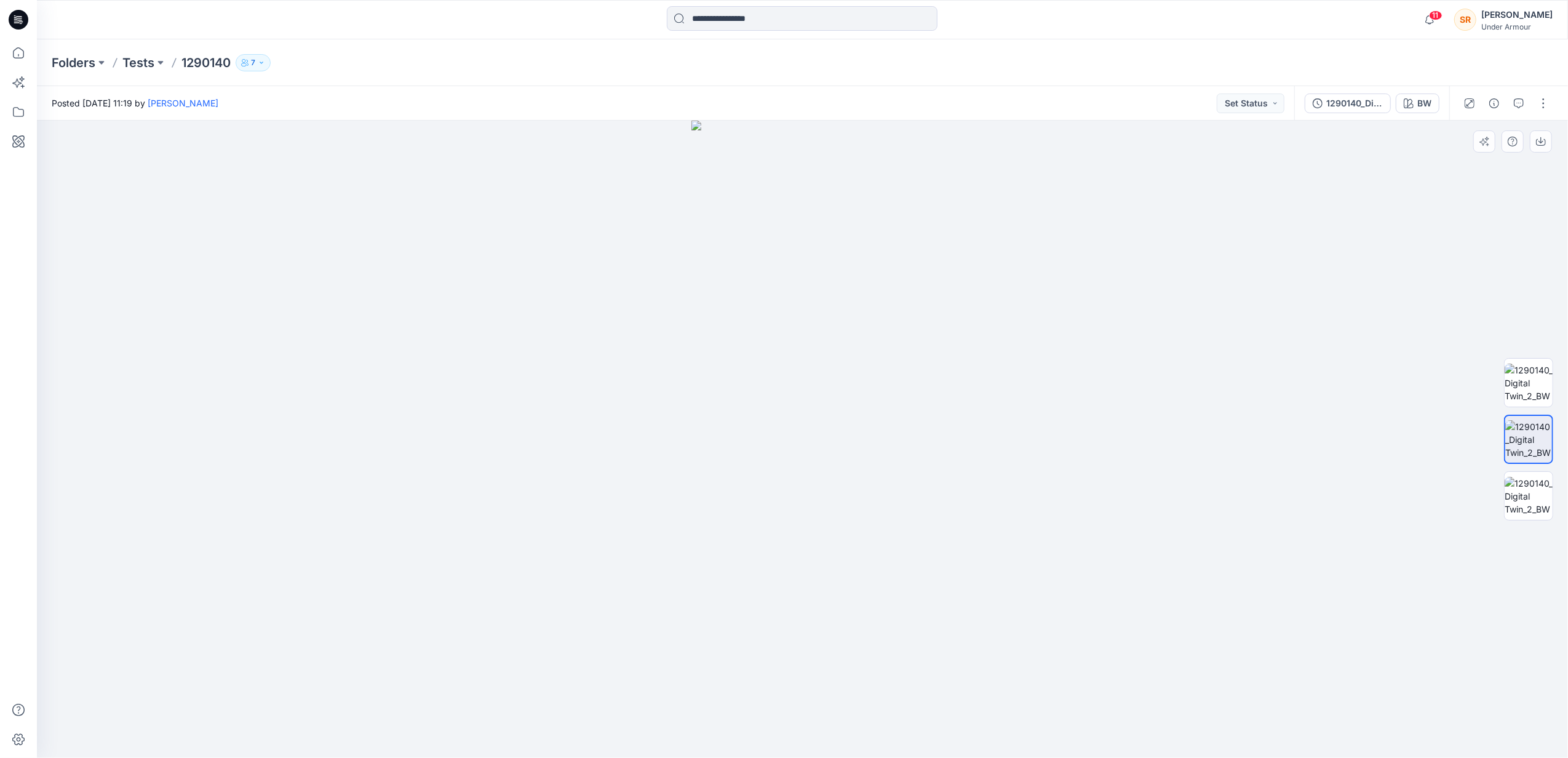
click at [783, 560] on img at bounding box center [802, 439] width 222 height 637
click at [1517, 498] on img at bounding box center [1529, 496] width 48 height 39
click at [1538, 375] on img at bounding box center [1529, 383] width 48 height 39
click at [264, 67] on button "7" at bounding box center [253, 63] width 35 height 17
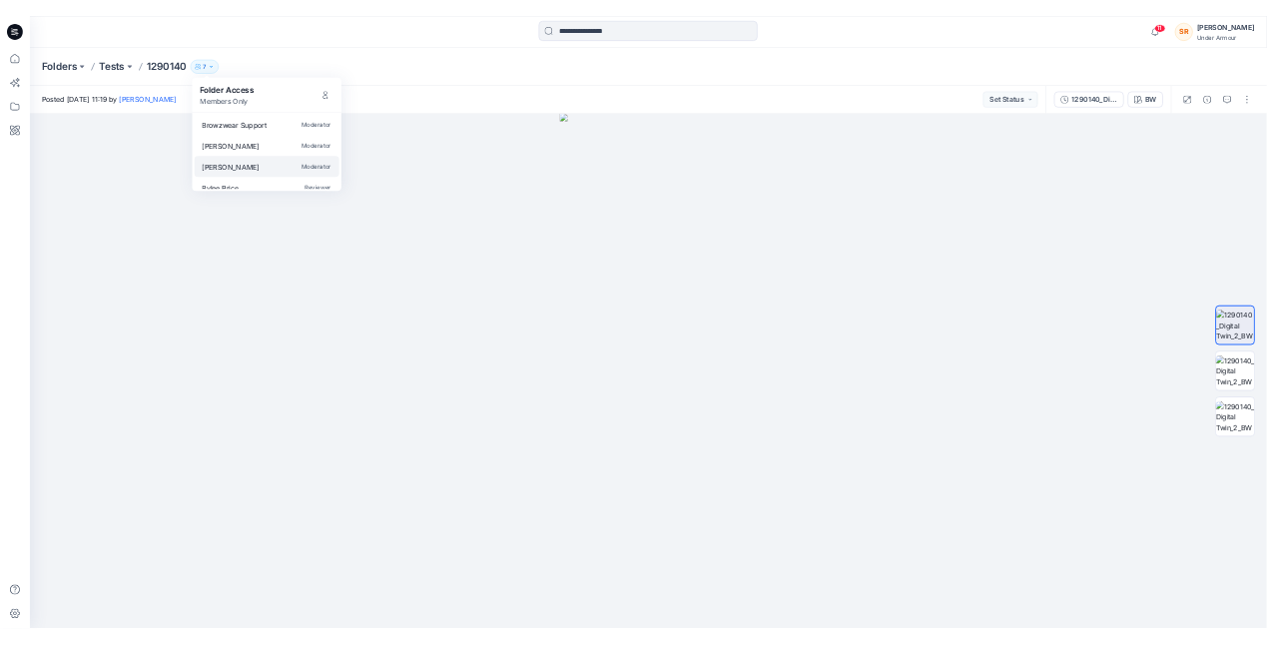
scroll to position [144, 0]
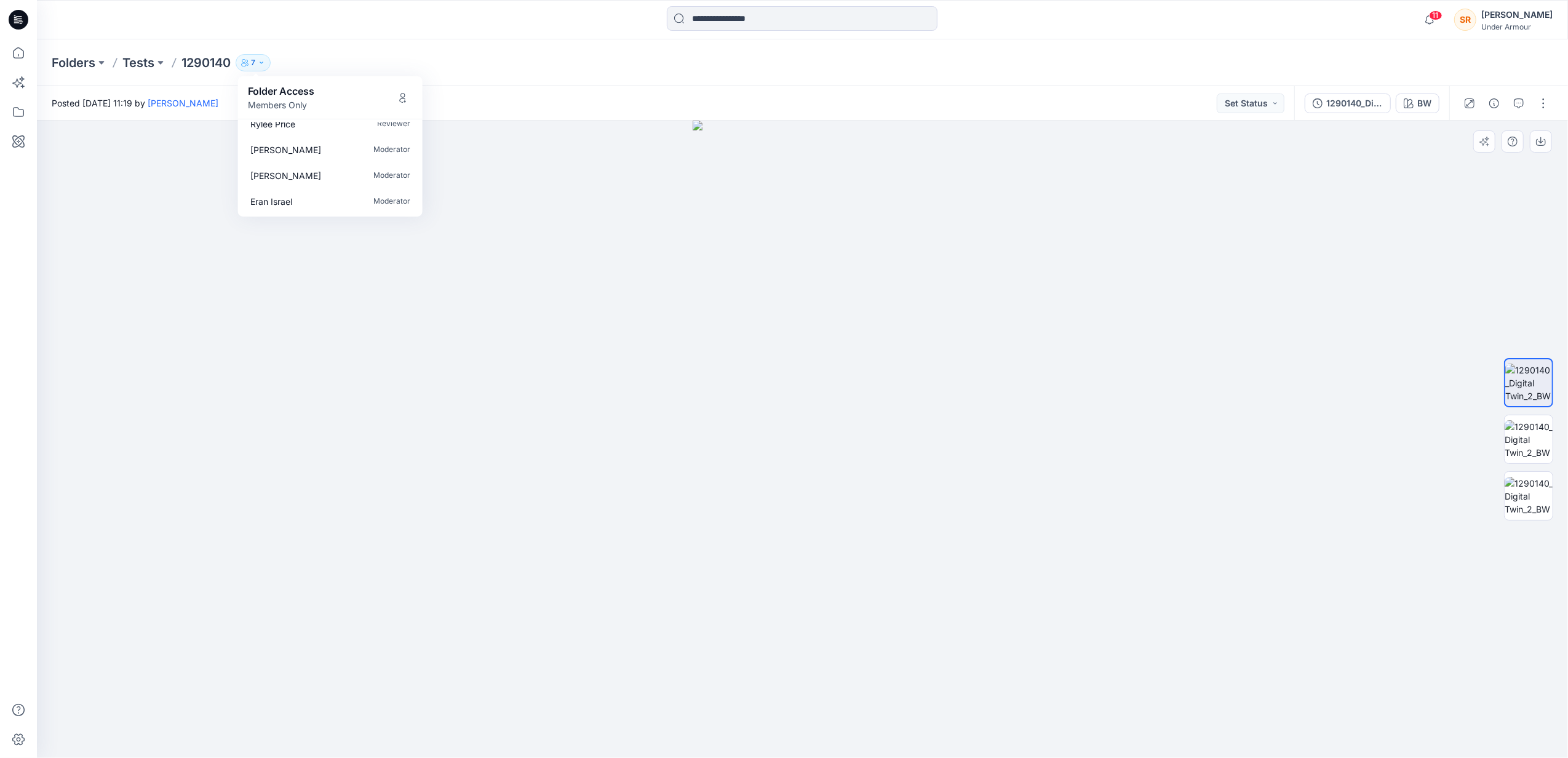
click at [598, 195] on div at bounding box center [802, 439] width 1531 height 637
drag, startPoint x: 823, startPoint y: 328, endPoint x: 798, endPoint y: 328, distance: 25.0
click at [798, 328] on img at bounding box center [802, 439] width 220 height 637
drag, startPoint x: 1530, startPoint y: 424, endPoint x: 1538, endPoint y: 486, distance: 62.5
click at [1530, 425] on img at bounding box center [1529, 439] width 48 height 39
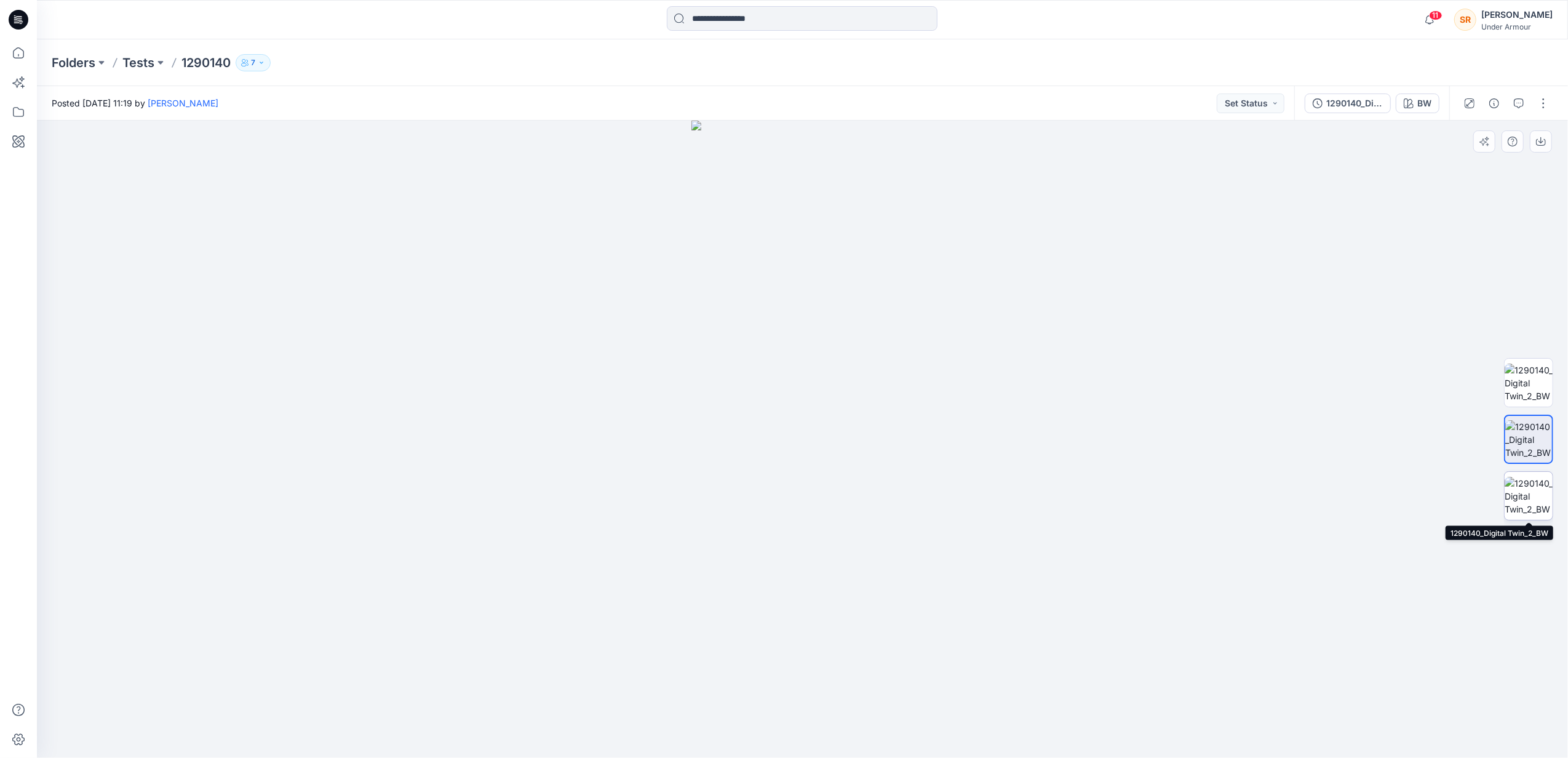
click at [1538, 495] on img at bounding box center [1529, 496] width 48 height 39
click at [1554, 379] on div at bounding box center [1529, 439] width 79 height 308
click at [1546, 379] on img at bounding box center [1529, 383] width 48 height 39
click at [1538, 439] on img at bounding box center [1529, 439] width 48 height 39
click at [1518, 498] on img at bounding box center [1529, 496] width 48 height 39
